Goal: Task Accomplishment & Management: Manage account settings

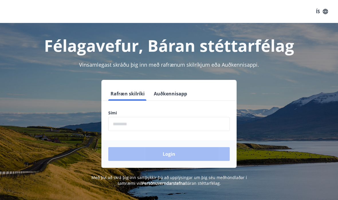
click at [174, 122] on input "phone" at bounding box center [169, 124] width 122 height 14
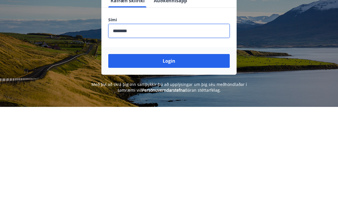
type input "********"
click at [196, 140] on div "Login" at bounding box center [169, 154] width 135 height 28
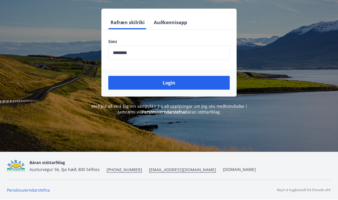
click at [199, 76] on button "Login" at bounding box center [169, 83] width 122 height 14
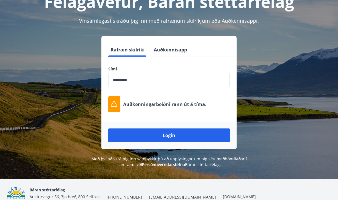
scroll to position [43, 0]
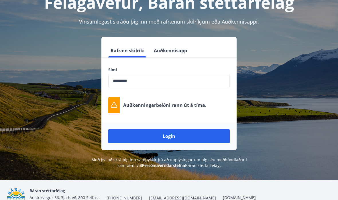
click at [199, 135] on button "Login" at bounding box center [169, 136] width 122 height 14
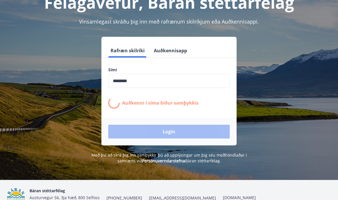
click at [178, 50] on button "Auðkennisapp" at bounding box center [171, 51] width 38 height 14
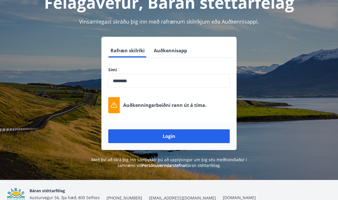
click at [180, 46] on button "Auðkennisapp" at bounding box center [171, 51] width 38 height 14
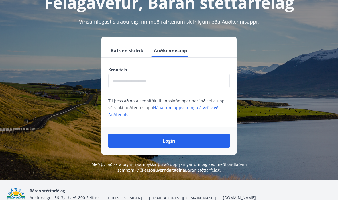
click at [163, 82] on input "text" at bounding box center [169, 81] width 122 height 14
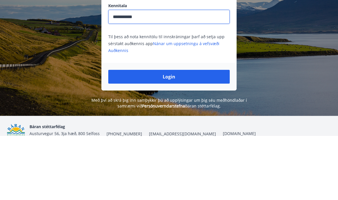
type input "**********"
click at [181, 134] on button "Login" at bounding box center [169, 141] width 122 height 14
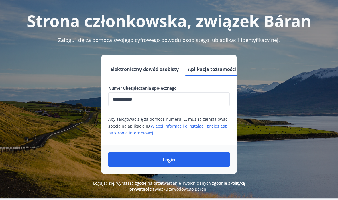
scroll to position [0, 1]
click at [159, 75] on button "Elektroniczny dowód osobisty" at bounding box center [144, 69] width 73 height 14
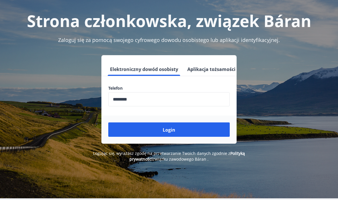
click at [196, 130] on button "Login" at bounding box center [169, 129] width 122 height 14
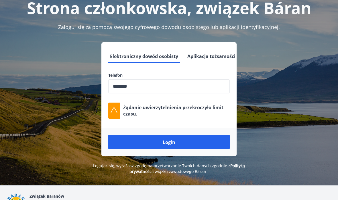
scroll to position [0, 0]
